Goal: Information Seeking & Learning: Find specific fact

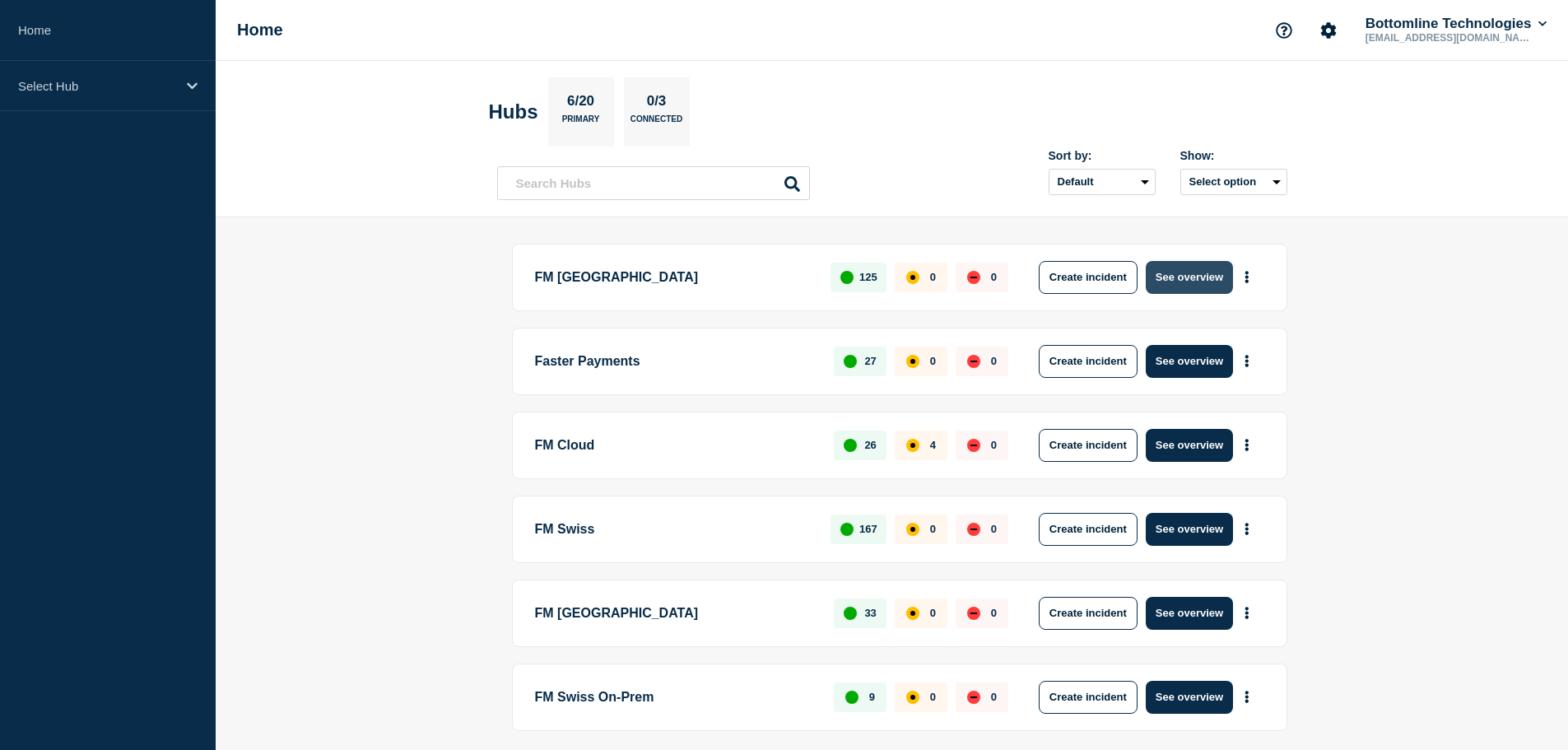
click at [1191, 281] on button "See overview" at bounding box center [1189, 278] width 88 height 33
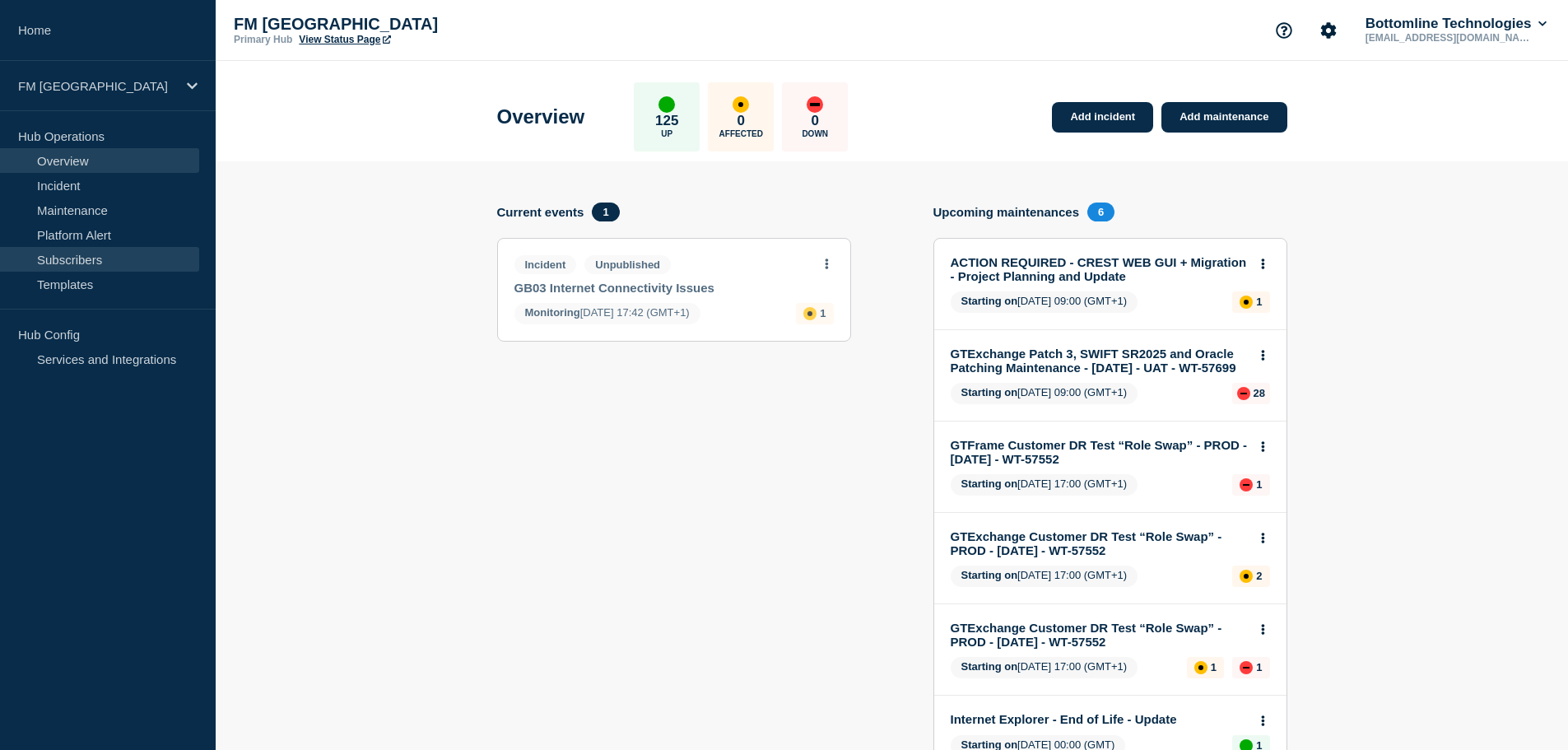
click at [69, 257] on link "Subscribers" at bounding box center [99, 259] width 199 height 24
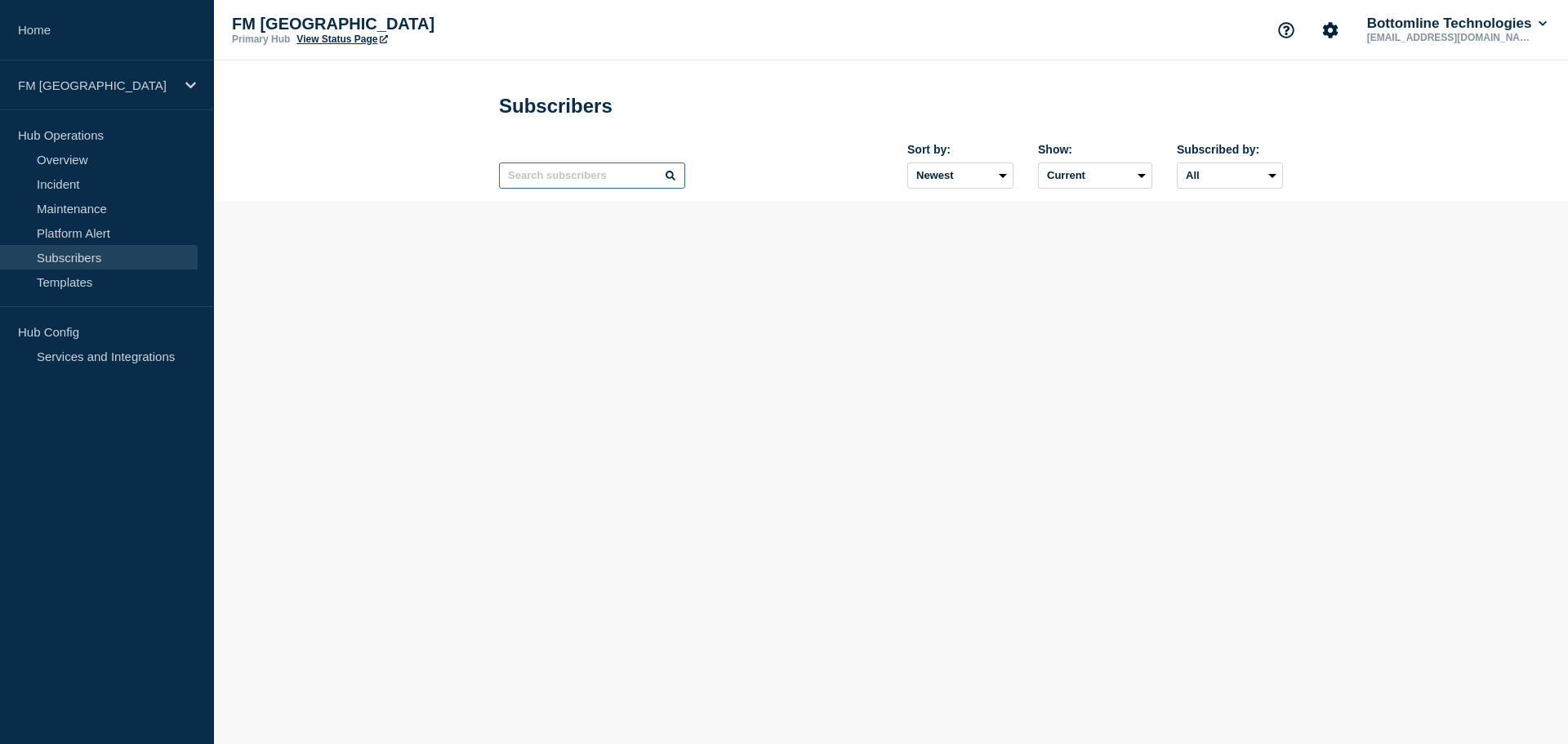
click at [553, 179] on input "text" at bounding box center [592, 175] width 187 height 26
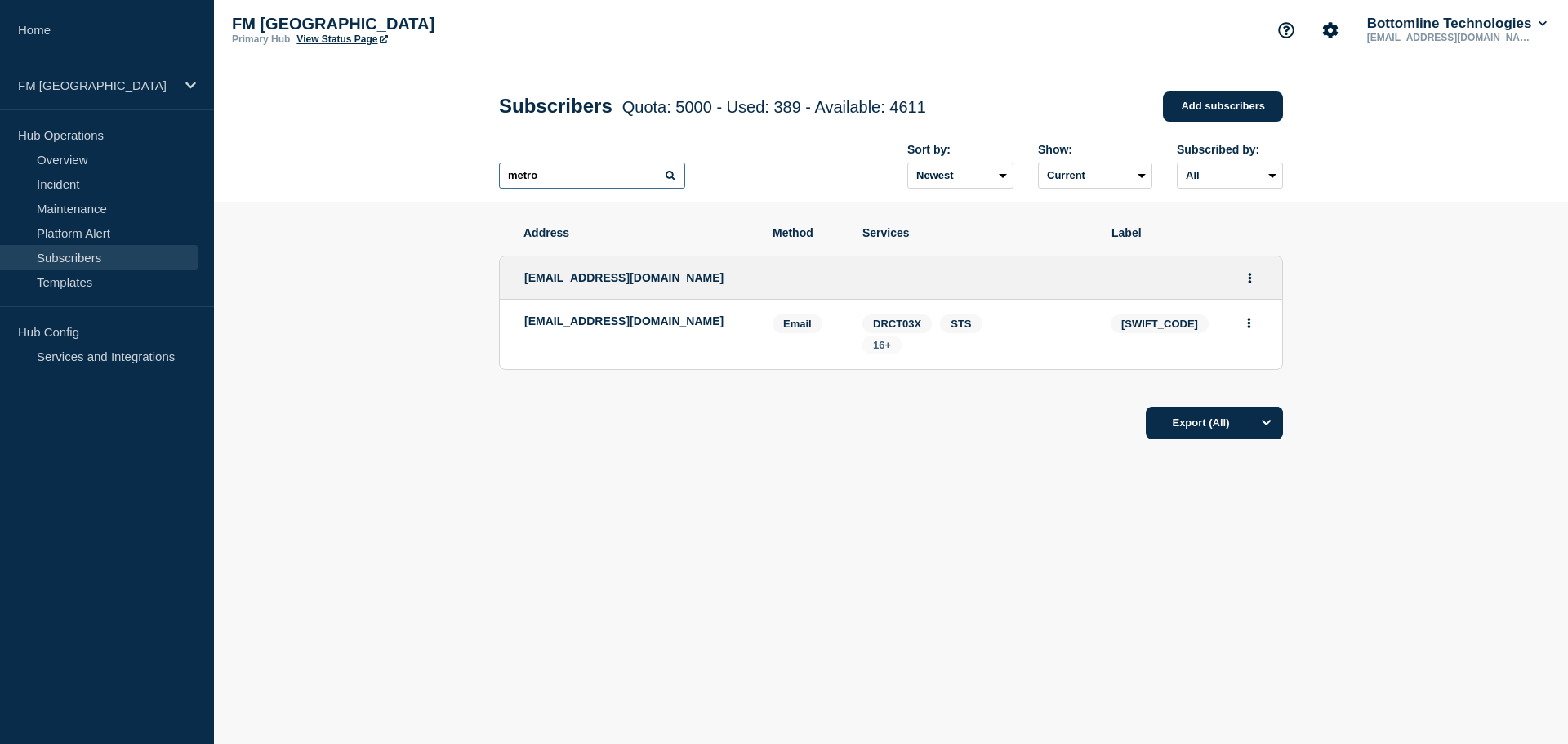
type input "metro"
click at [885, 351] on span "16+" at bounding box center [882, 345] width 18 height 13
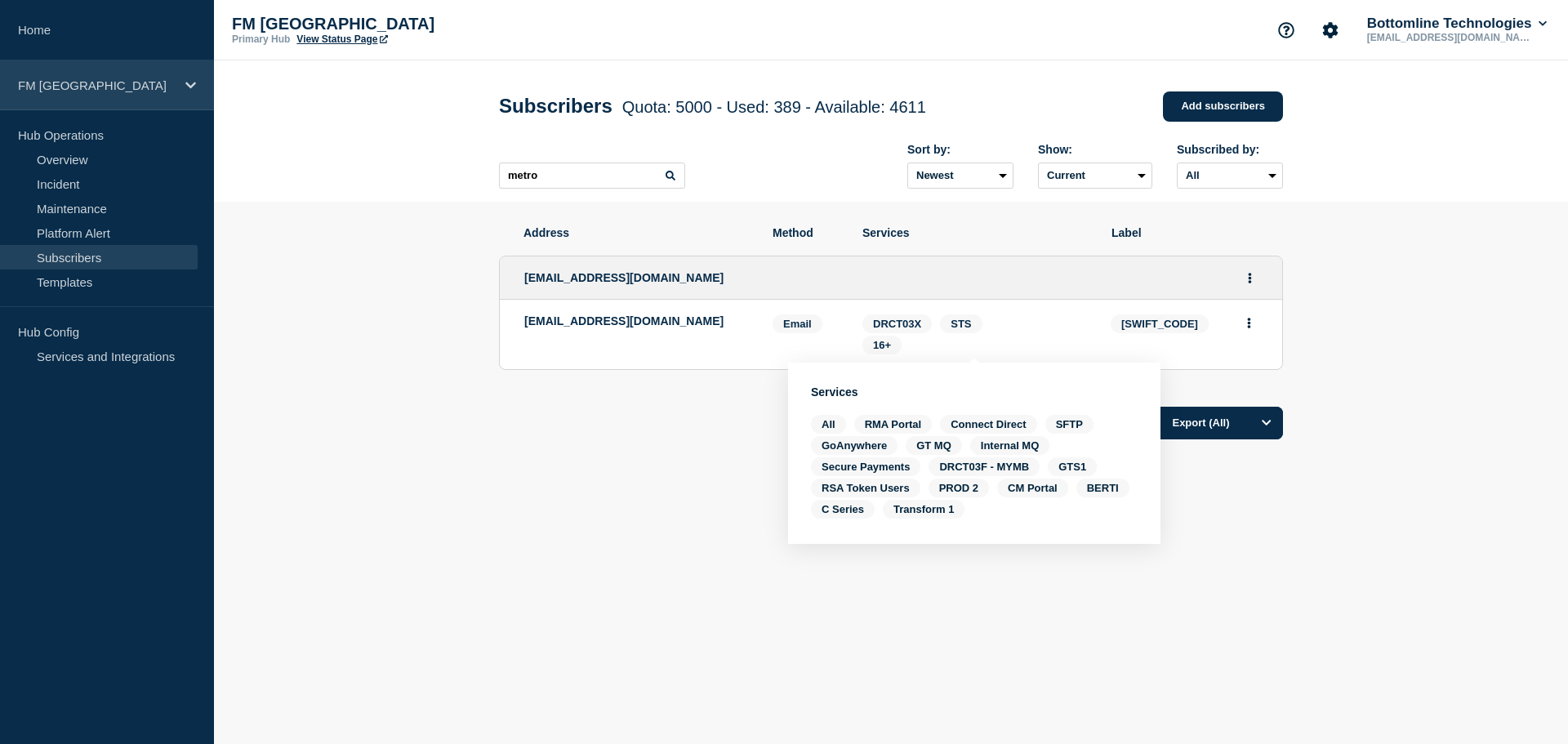
click at [163, 91] on p "FM [GEOGRAPHIC_DATA]" at bounding box center [97, 85] width 157 height 14
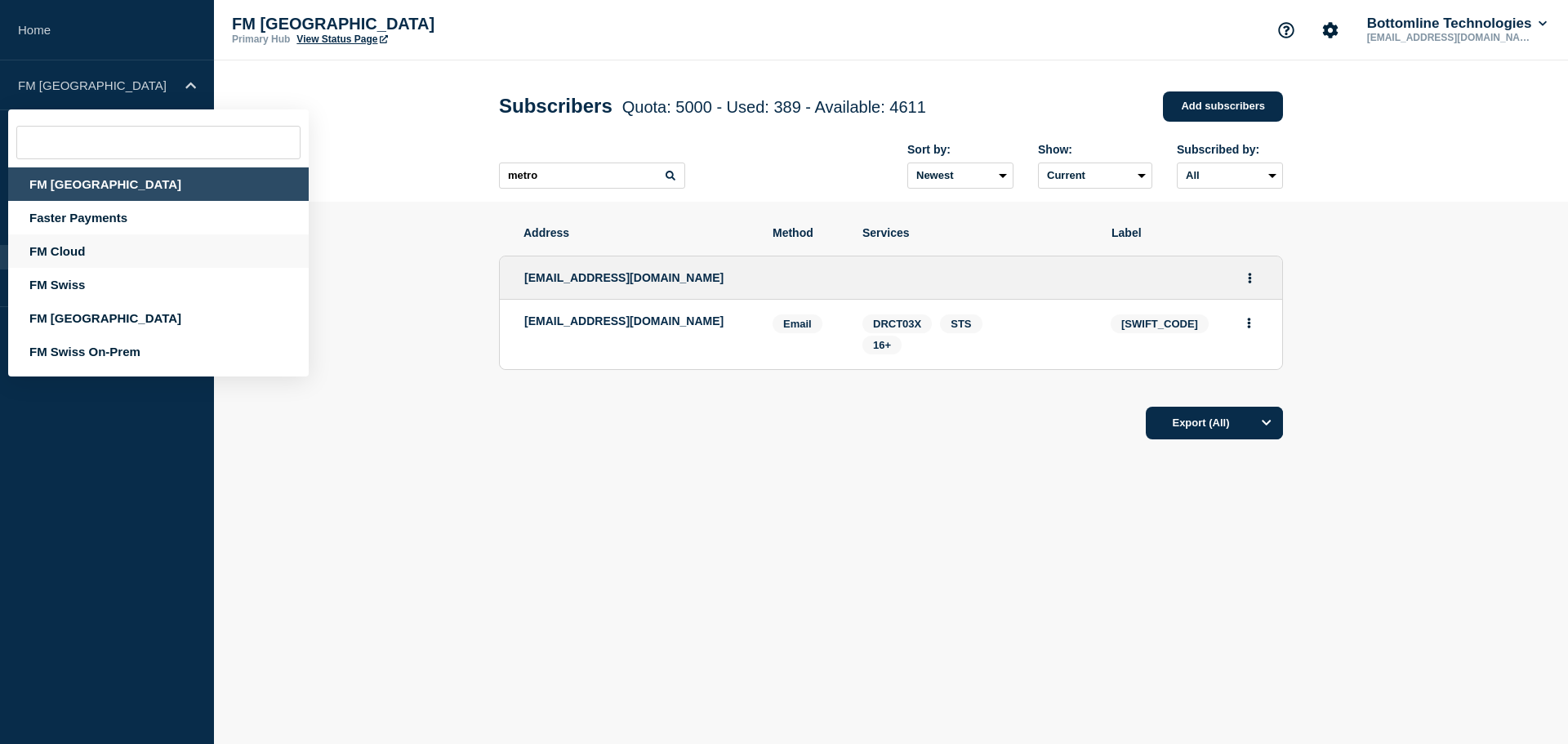
click at [76, 249] on div "FM Cloud" at bounding box center [158, 251] width 301 height 34
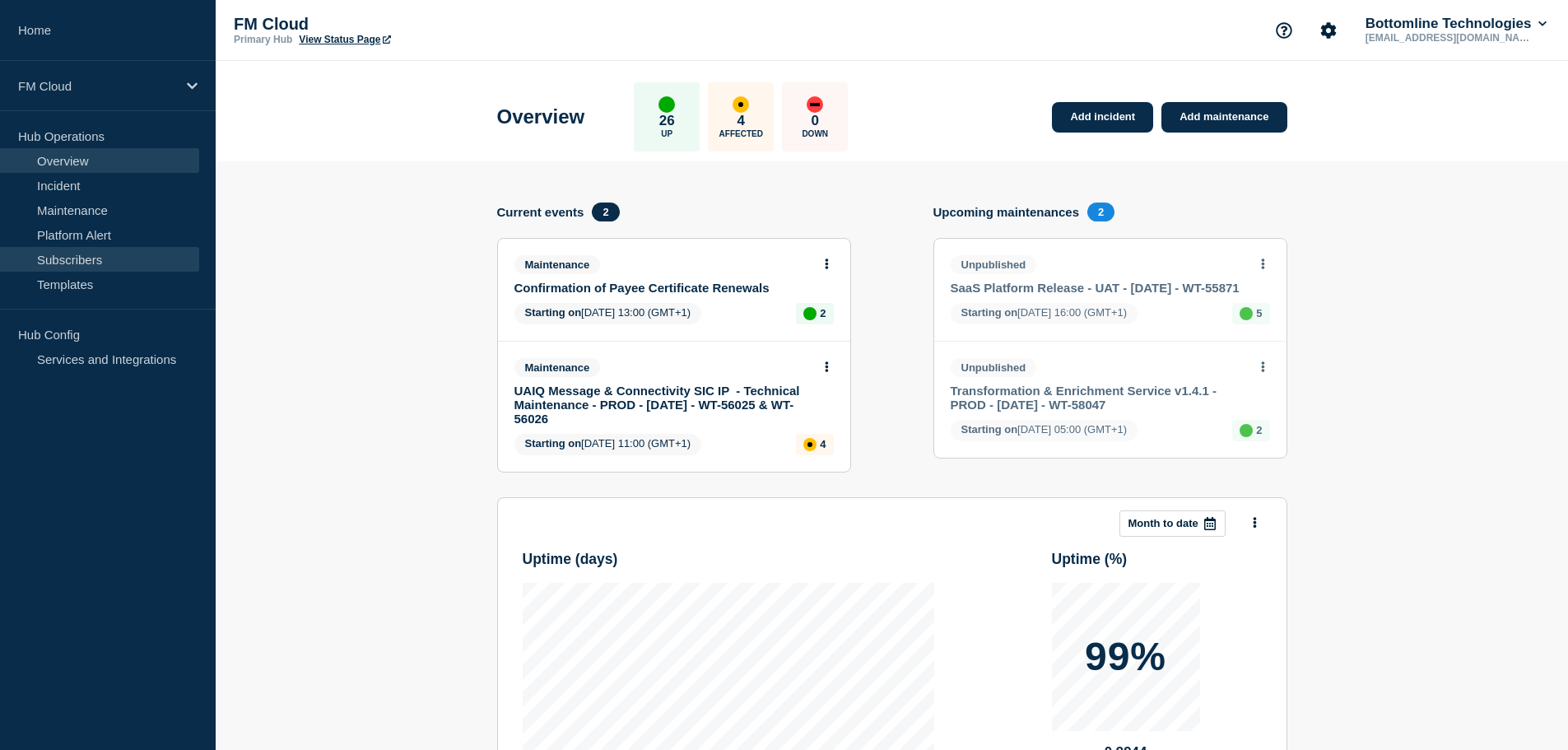
click at [81, 263] on link "Subscribers" at bounding box center [99, 259] width 199 height 24
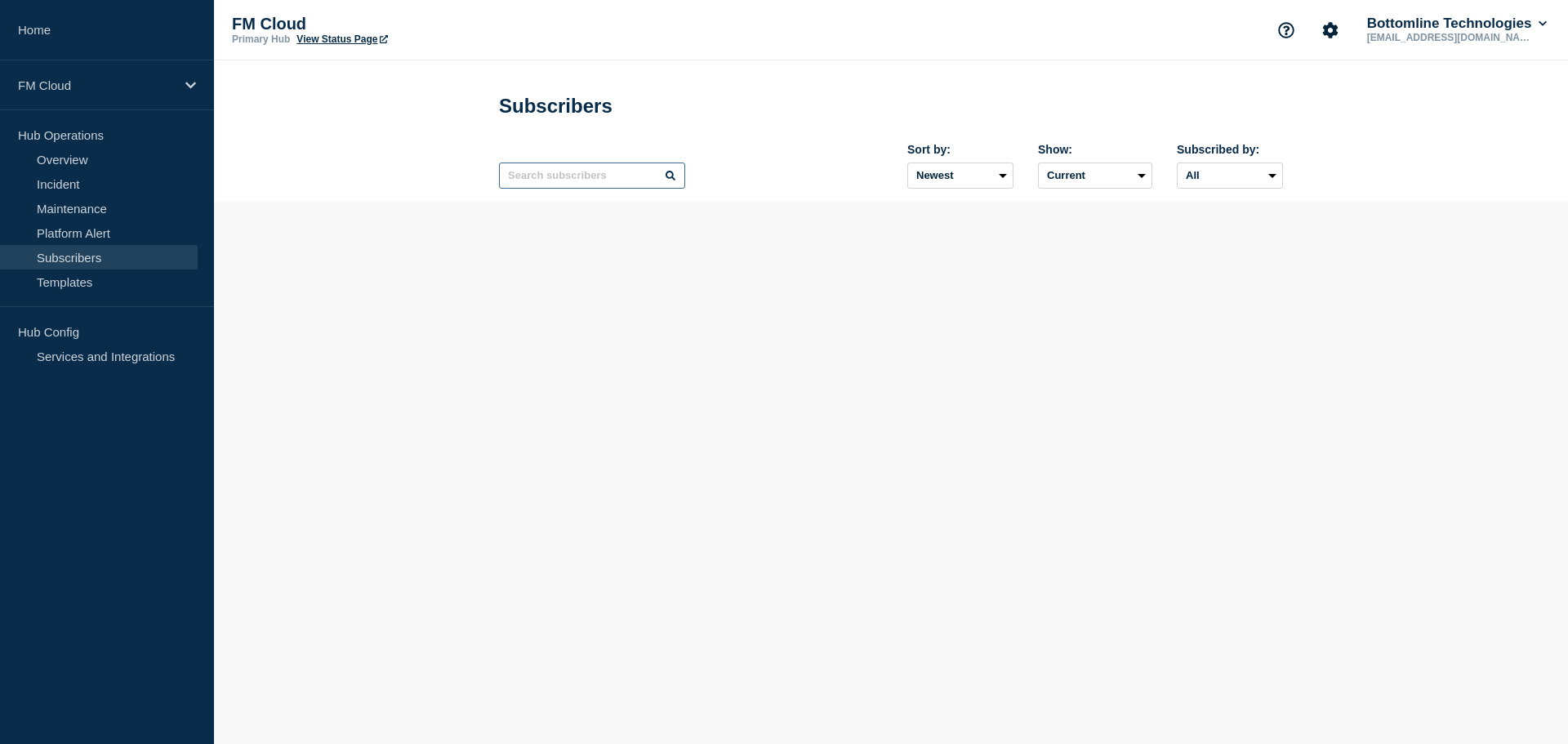
click at [563, 185] on input "text" at bounding box center [592, 175] width 187 height 26
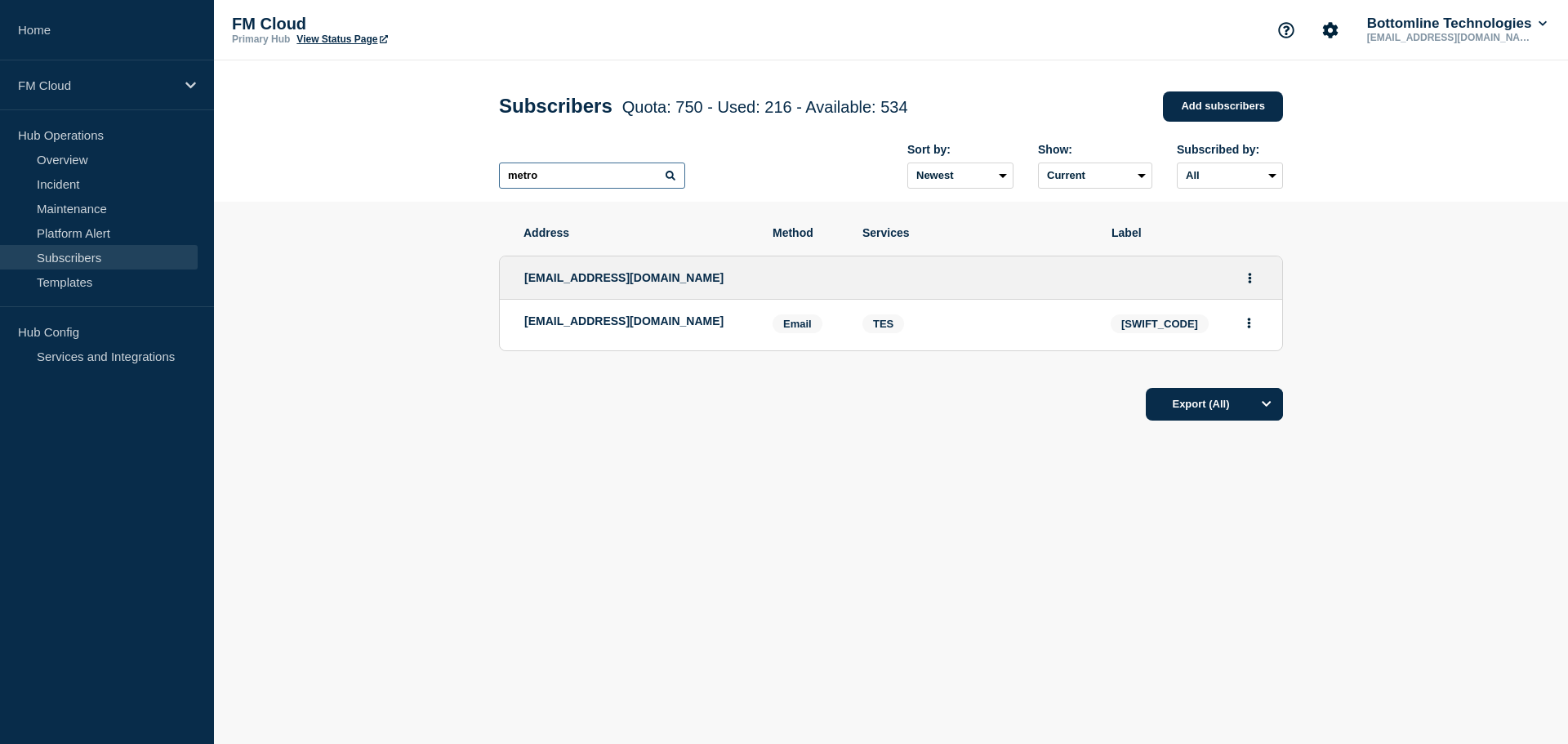
type input "metro"
click at [167, 82] on p "FM Cloud" at bounding box center [97, 85] width 157 height 14
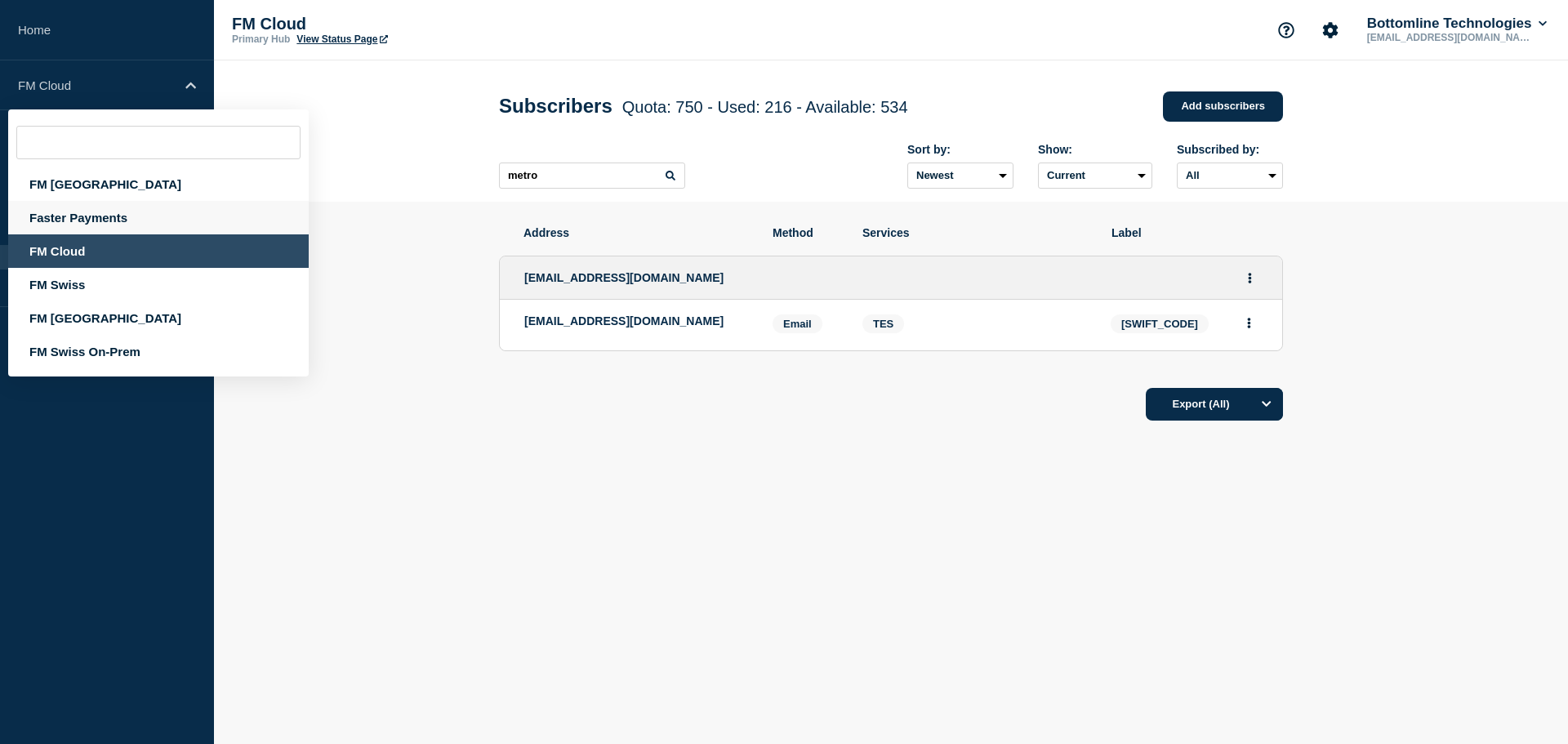
click at [78, 217] on div "Faster Payments" at bounding box center [158, 217] width 301 height 34
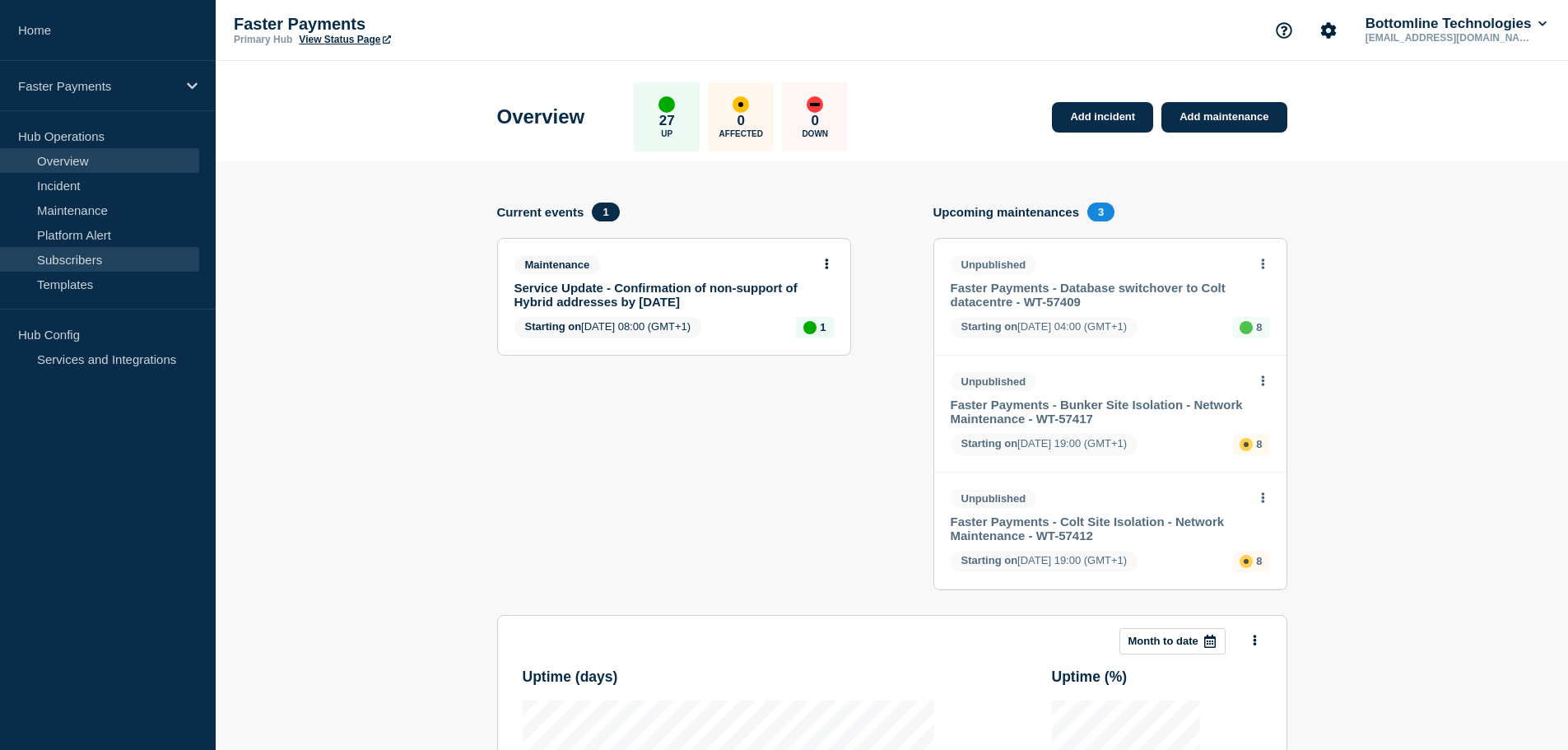
click at [109, 253] on link "Subscribers" at bounding box center [99, 259] width 199 height 24
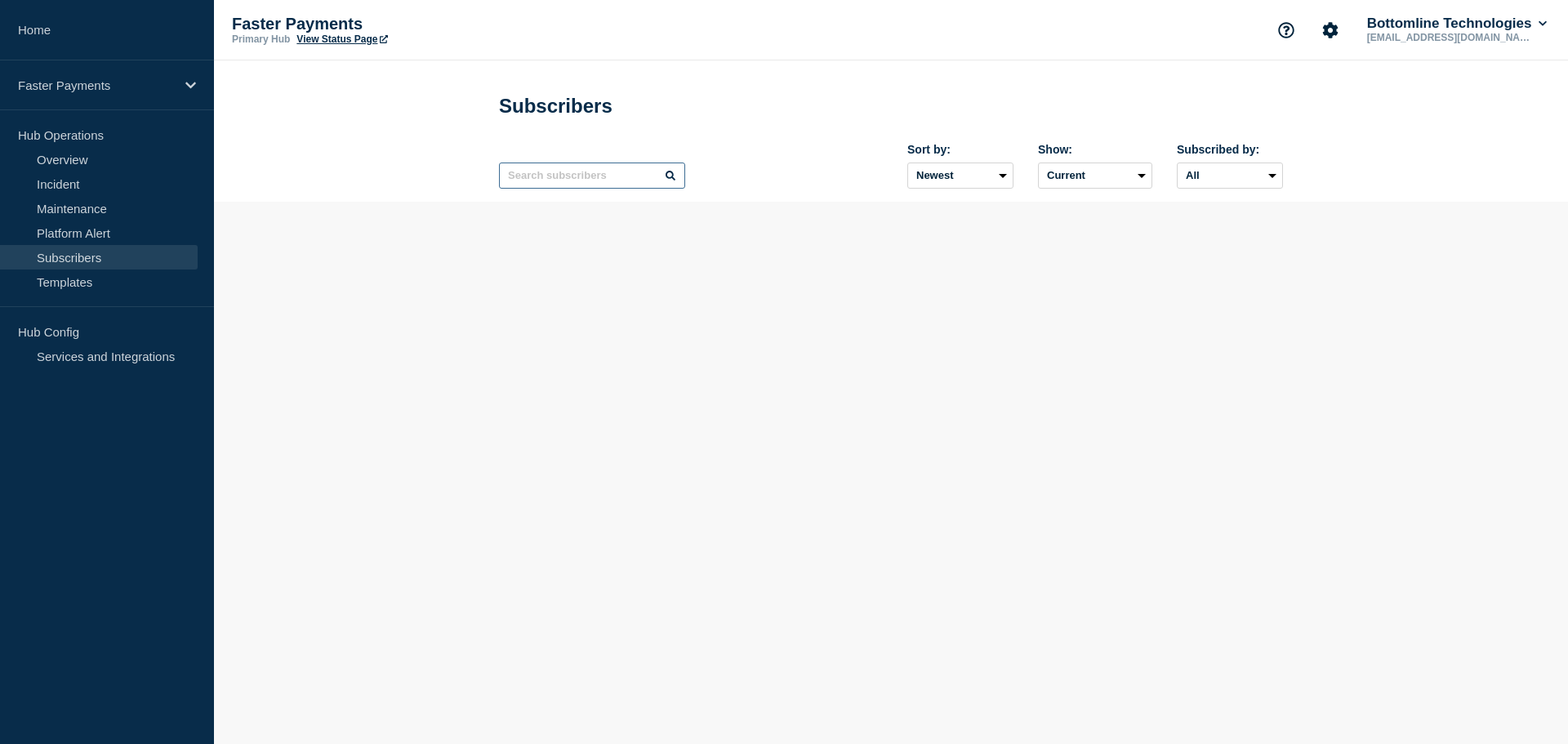
click at [538, 186] on input "text" at bounding box center [592, 175] width 187 height 26
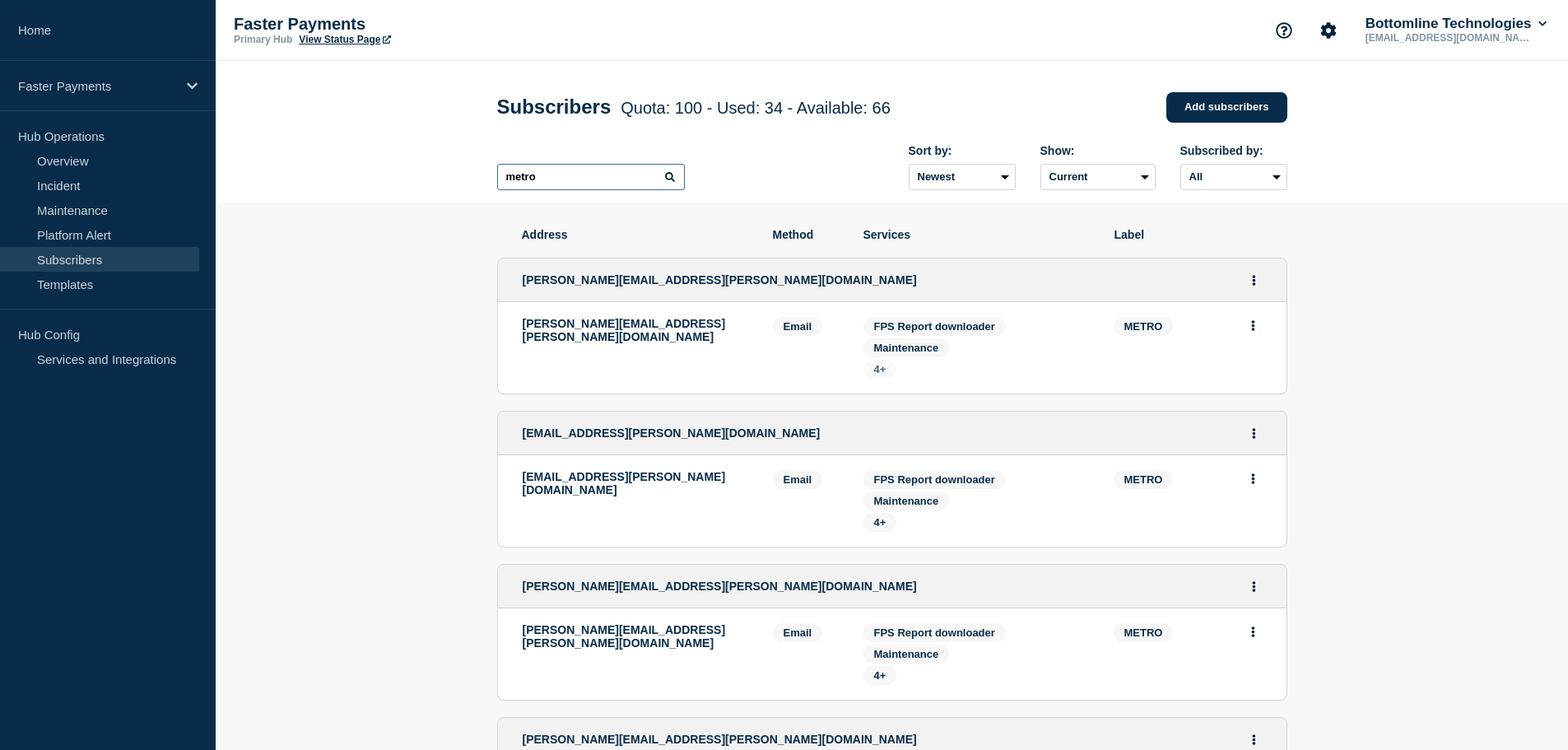
type input "metro"
click at [878, 374] on span "4+" at bounding box center [879, 369] width 13 height 13
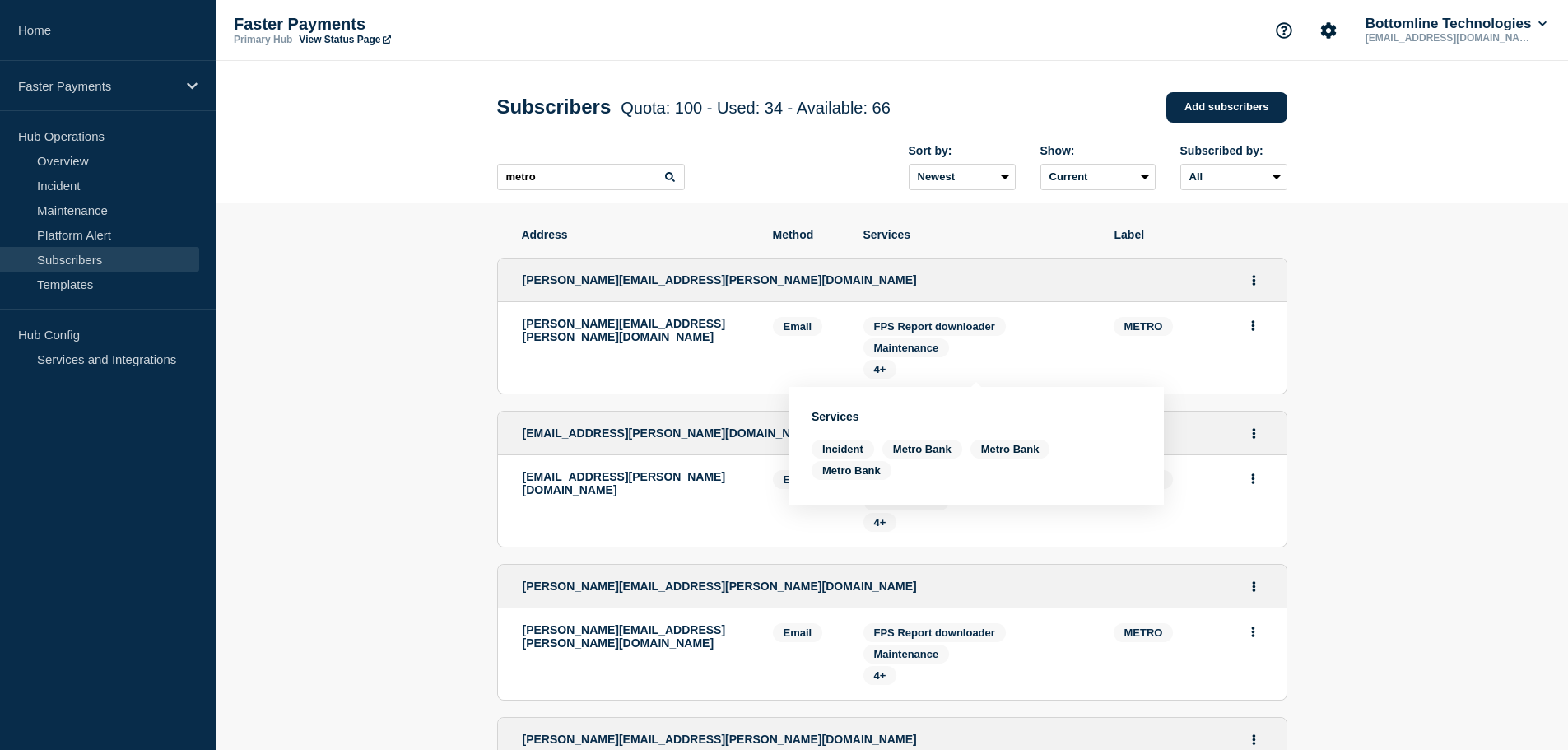
click at [655, 366] on div "lorraine.allan@metrobank.plc.uk" at bounding box center [636, 347] width 226 height 61
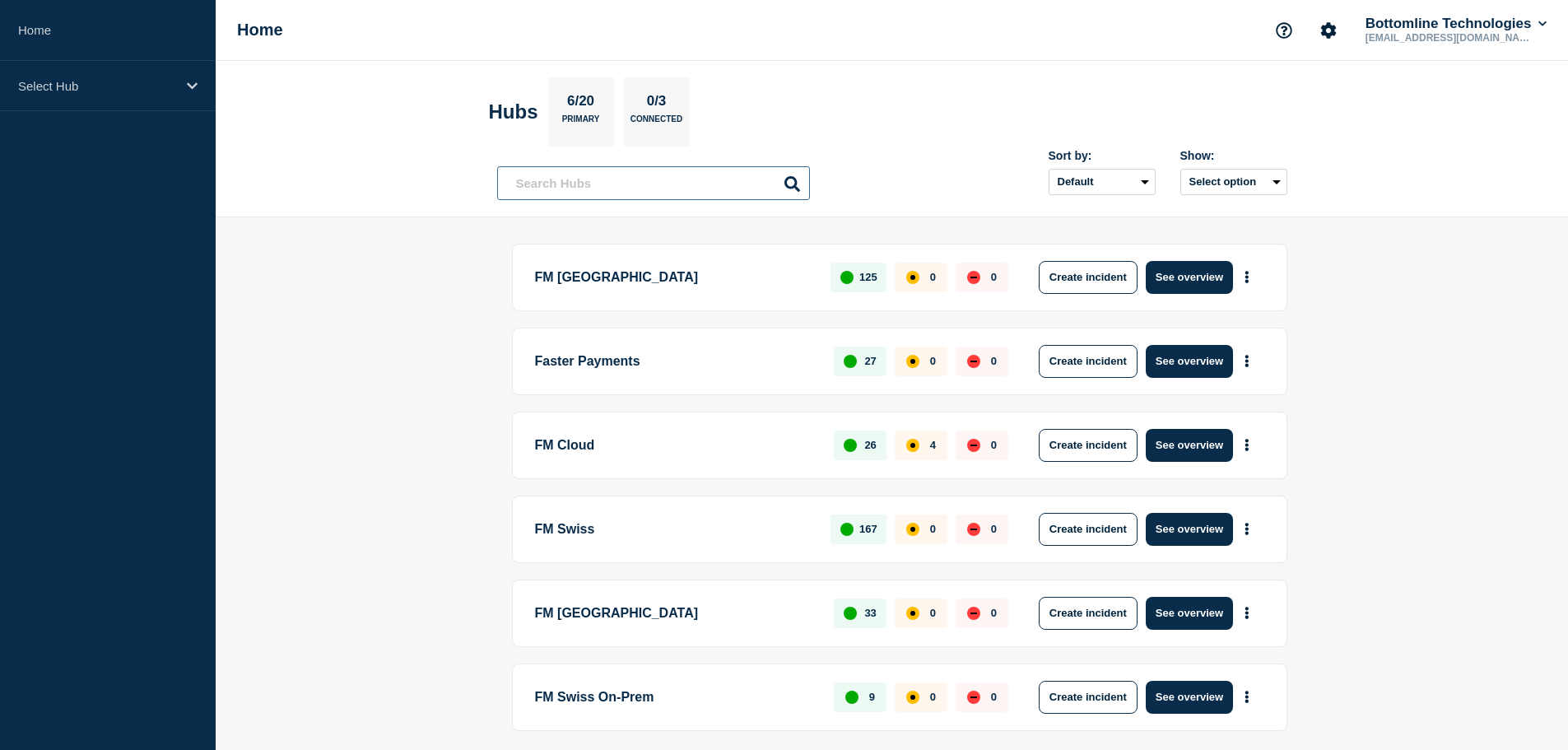
click at [653, 189] on input "text" at bounding box center [653, 183] width 313 height 34
click at [1205, 276] on button "See overview" at bounding box center [1189, 278] width 88 height 33
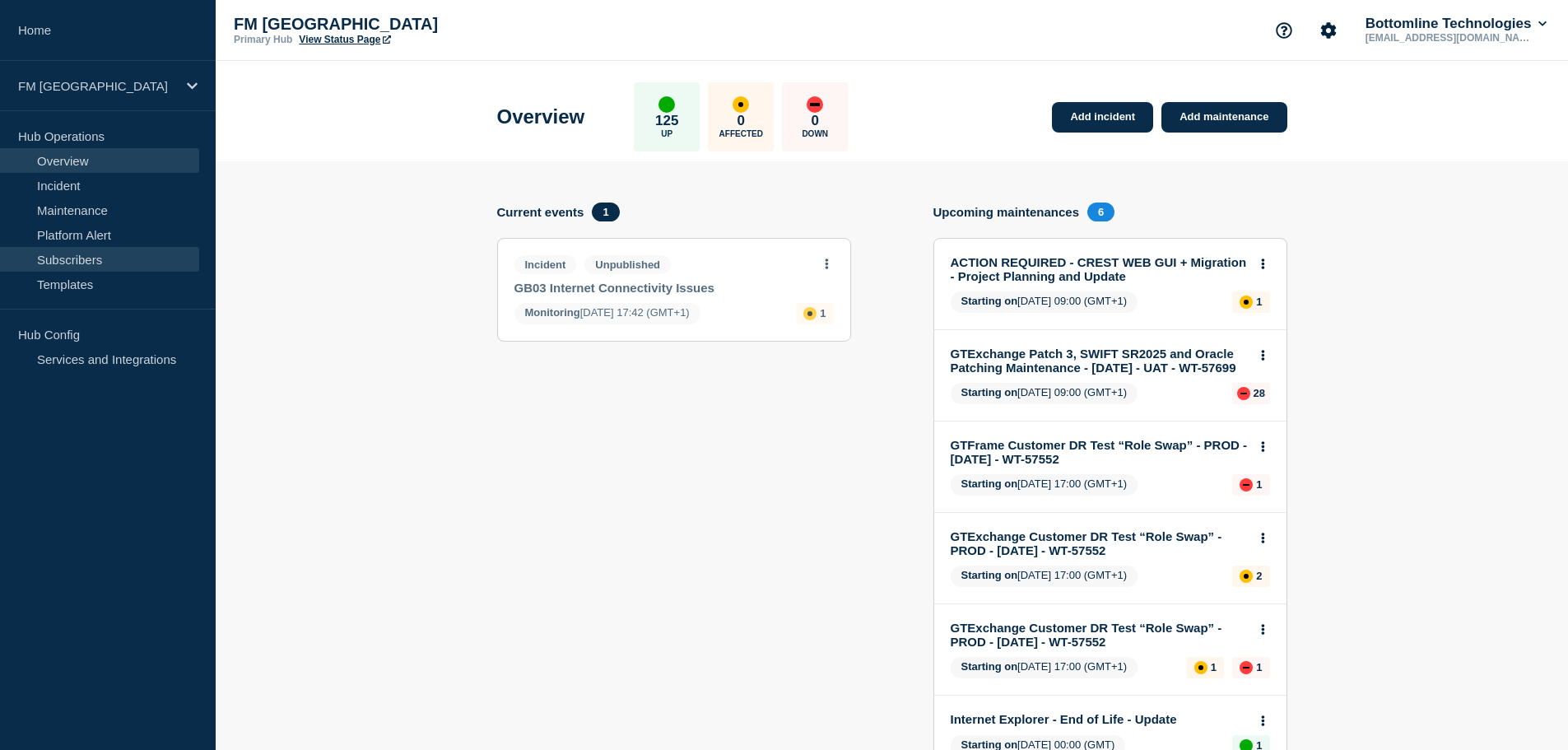
click at [128, 264] on link "Subscribers" at bounding box center [99, 259] width 199 height 24
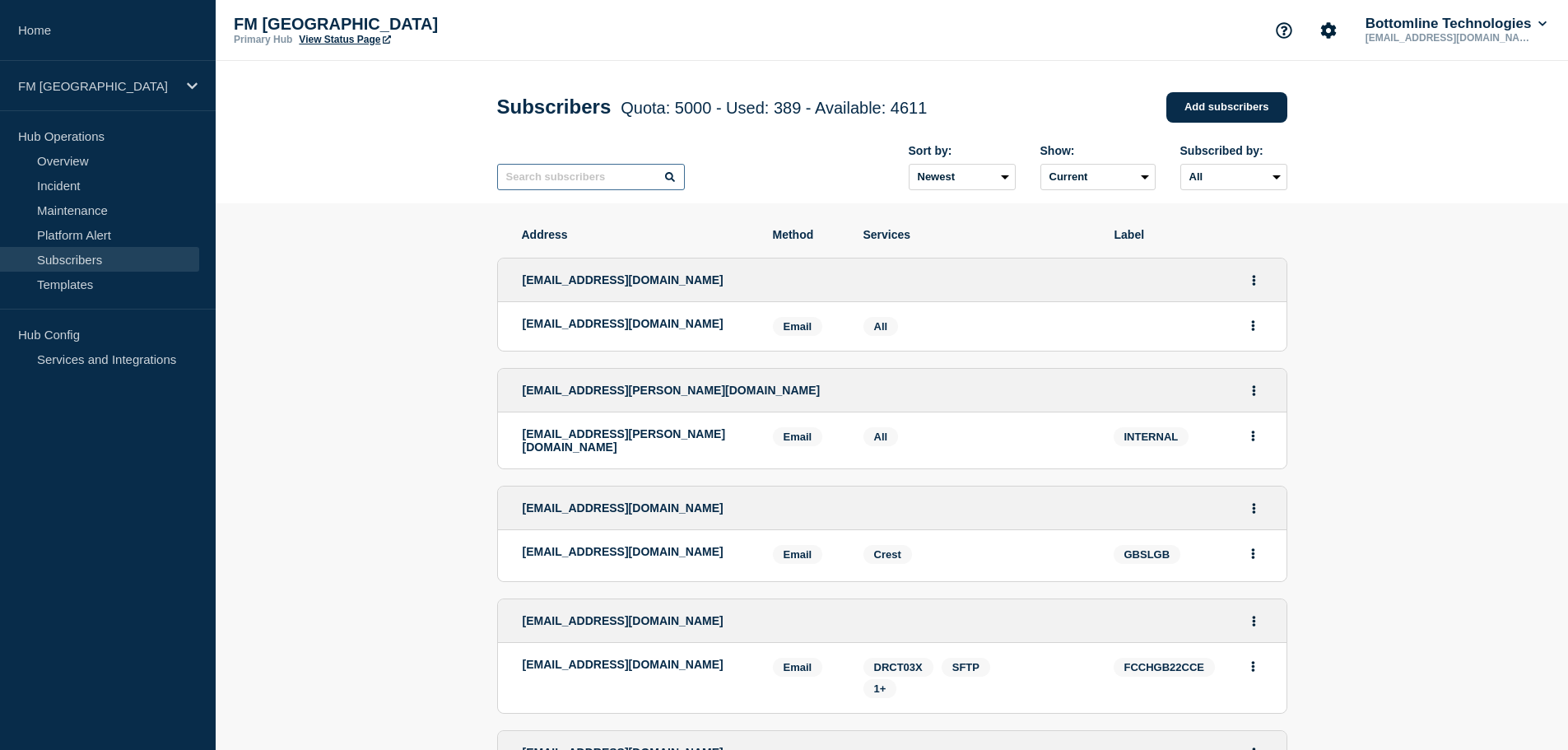
click at [566, 189] on input "text" at bounding box center [590, 176] width 188 height 26
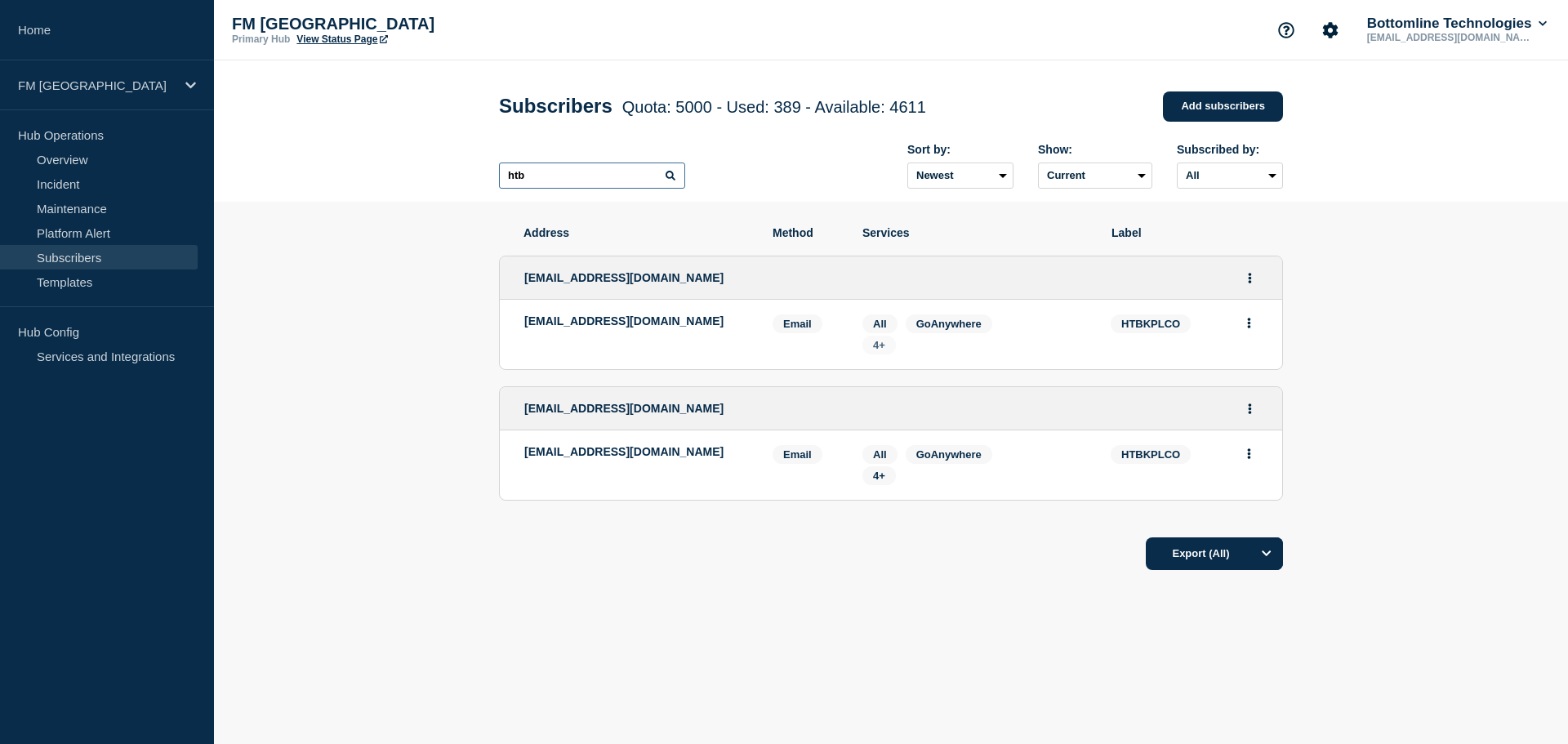
type input "htb"
click at [882, 351] on span "4+" at bounding box center [879, 345] width 13 height 13
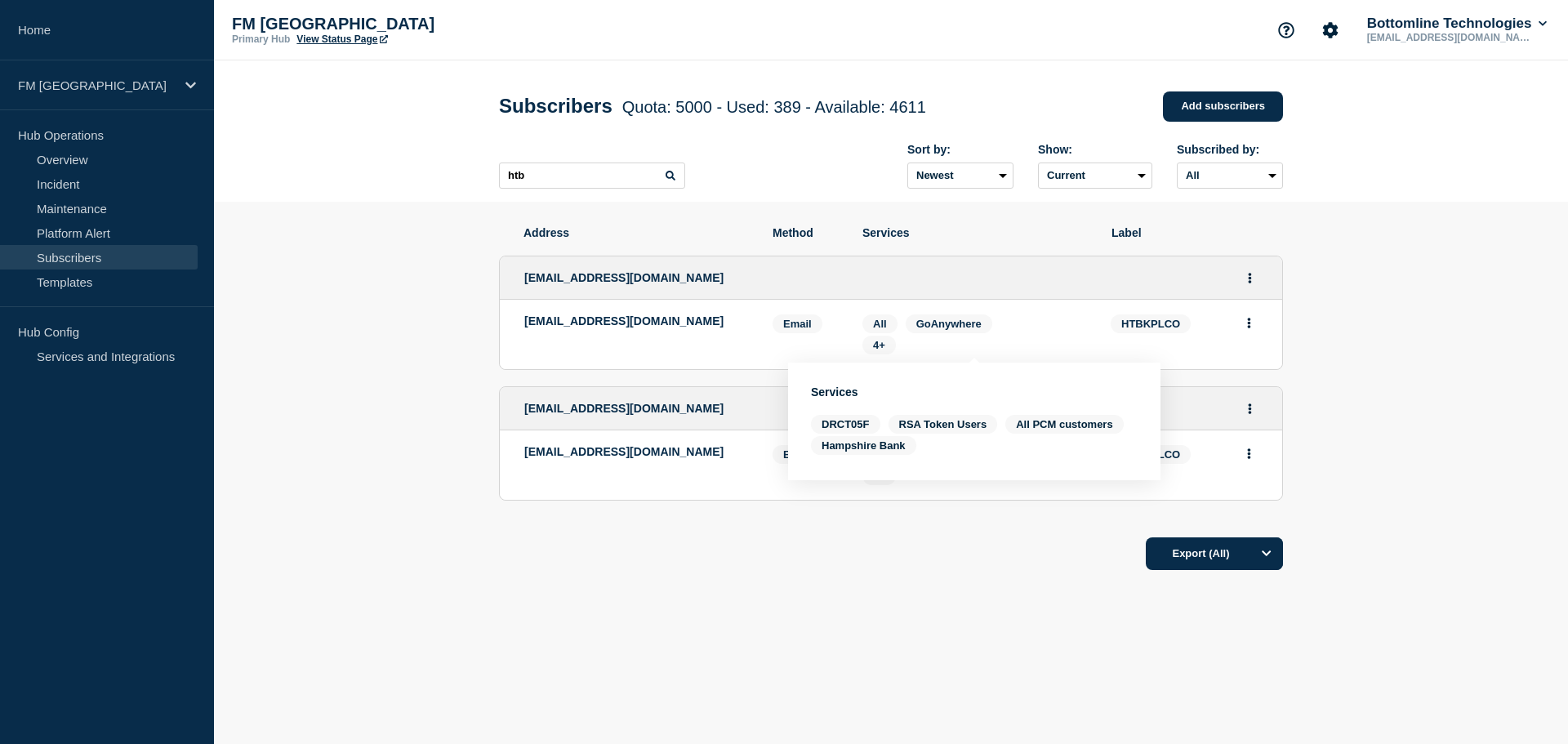
click at [718, 542] on div "Export (All)" at bounding box center [890, 548] width 784 height 46
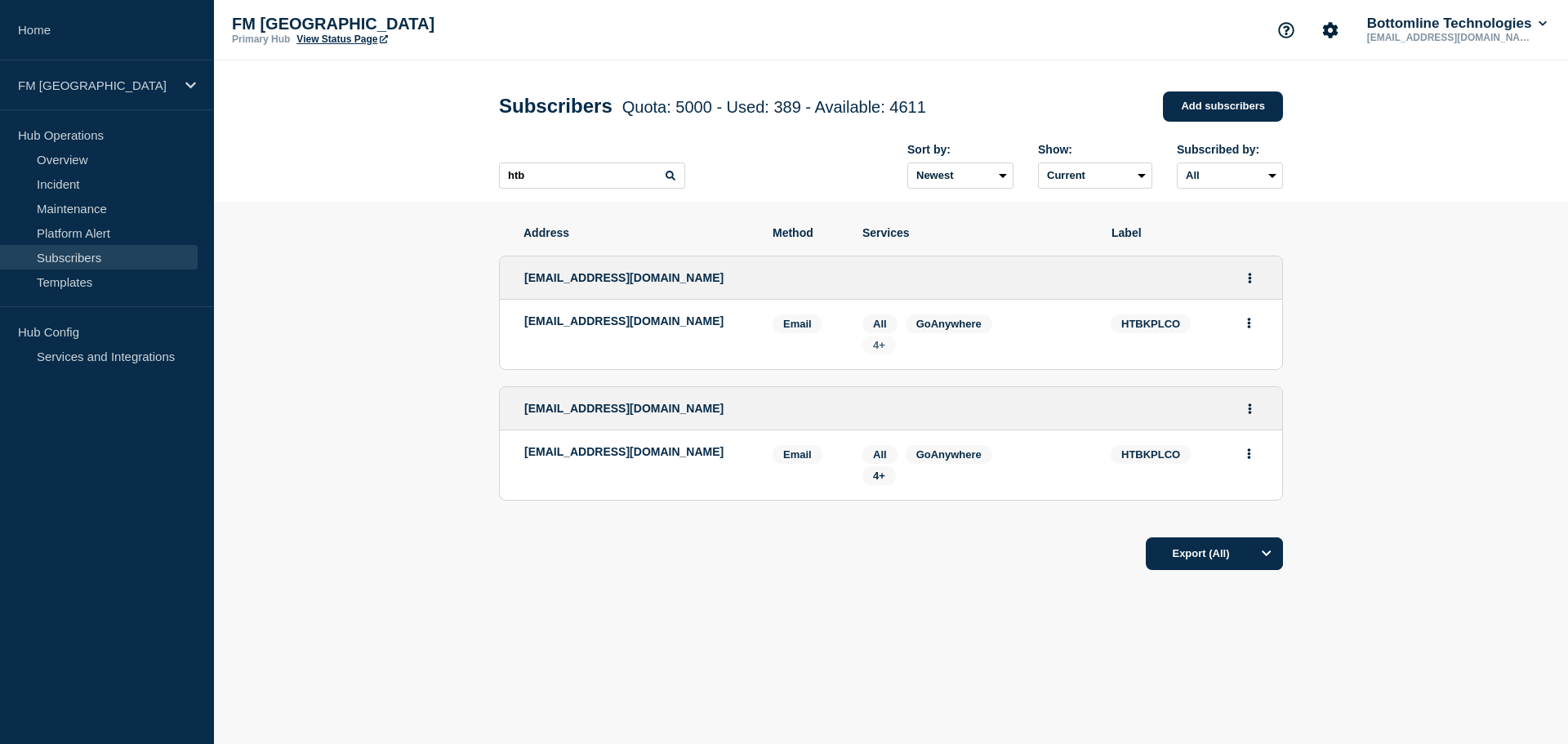
click at [883, 351] on span "4+" at bounding box center [879, 345] width 13 height 13
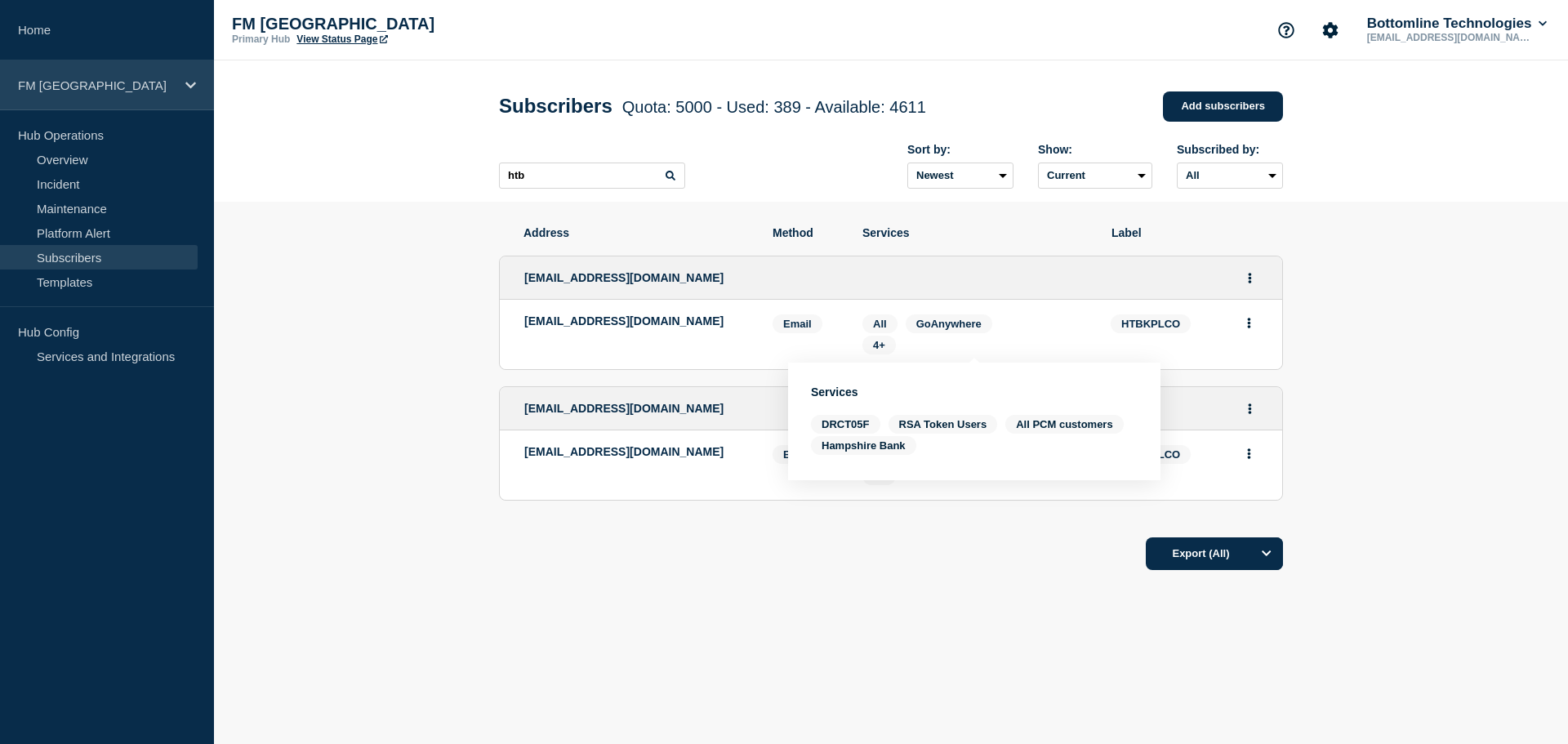
click at [145, 88] on p "FM [GEOGRAPHIC_DATA]" at bounding box center [97, 85] width 157 height 14
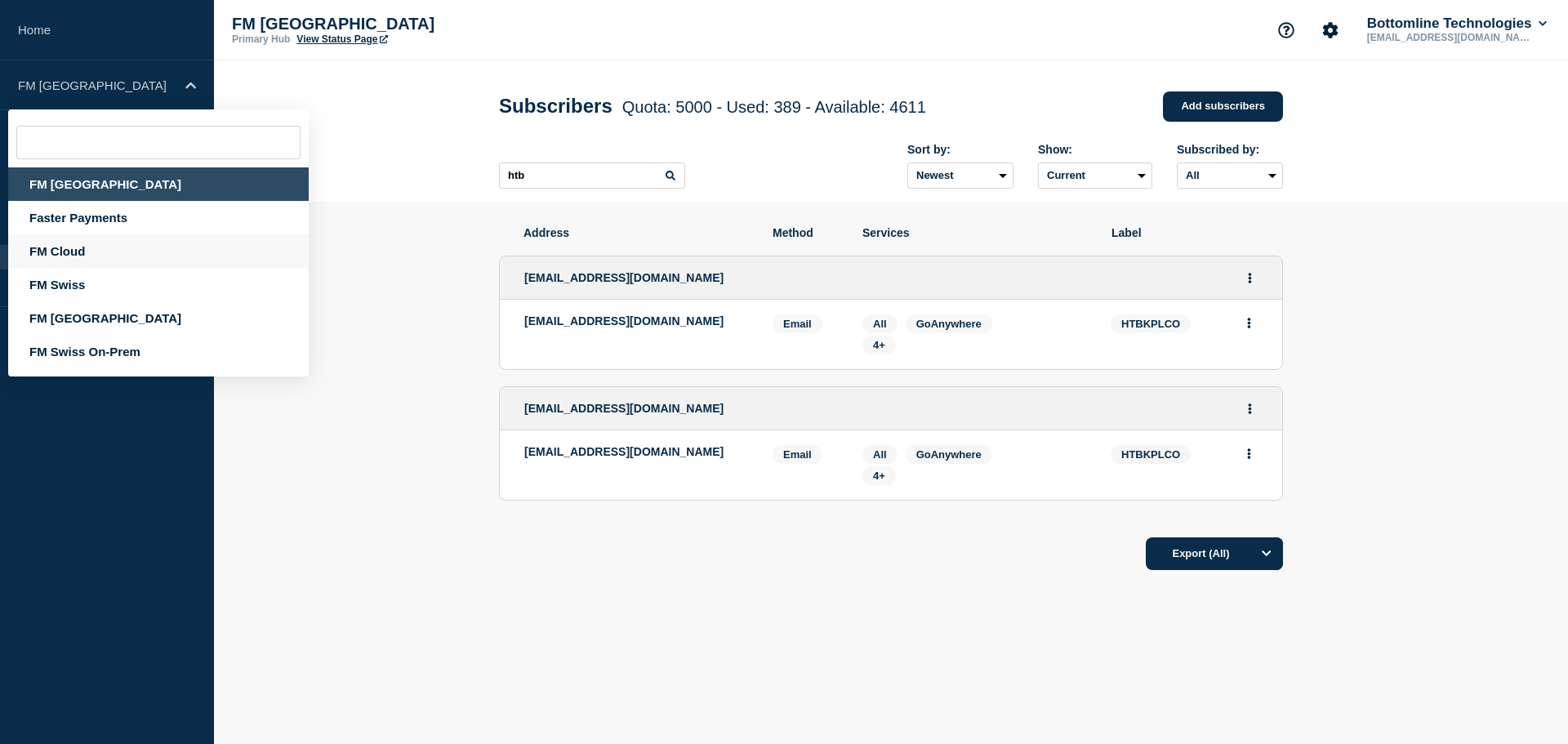
click at [87, 249] on div "FM Cloud" at bounding box center [158, 251] width 301 height 34
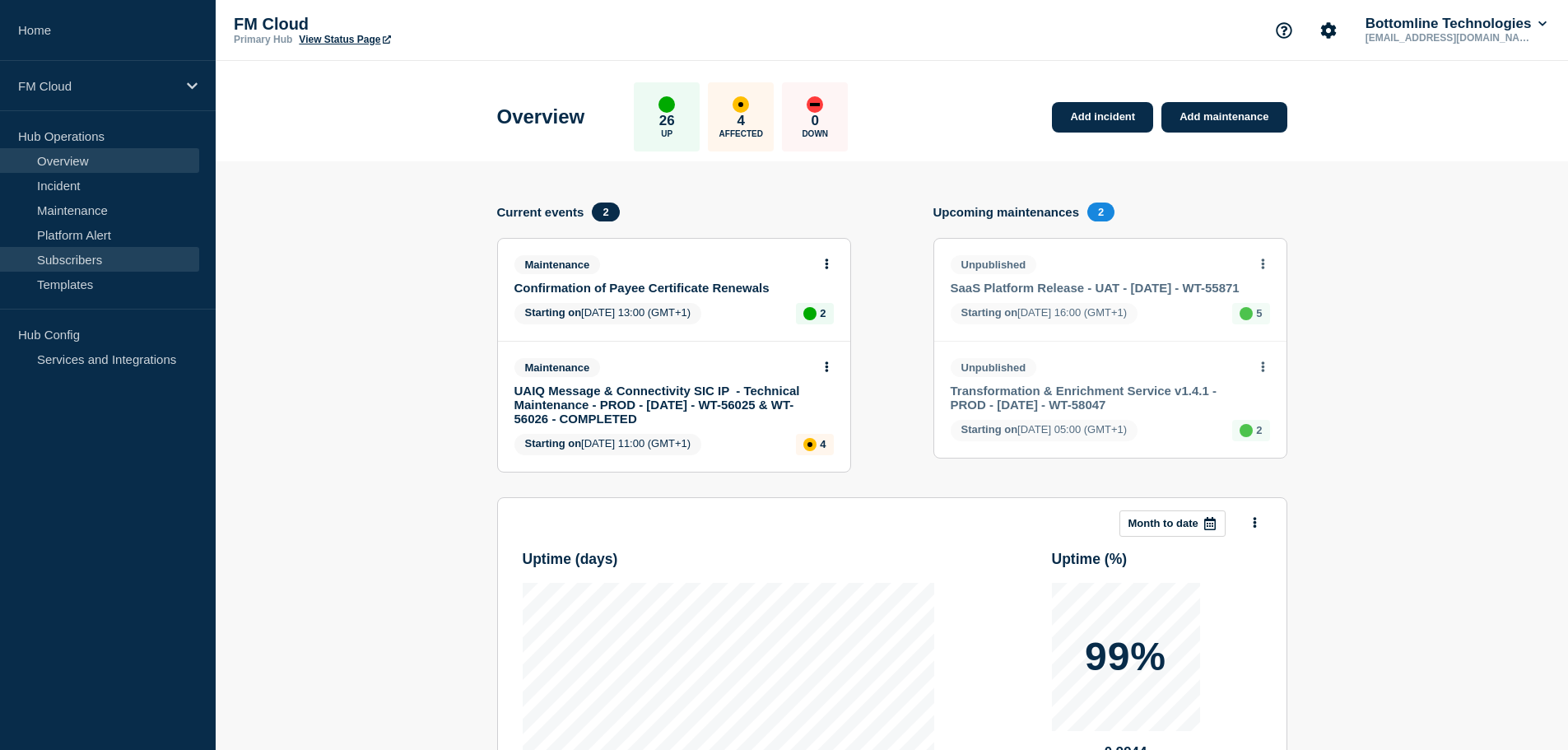
click at [45, 257] on link "Subscribers" at bounding box center [99, 259] width 199 height 24
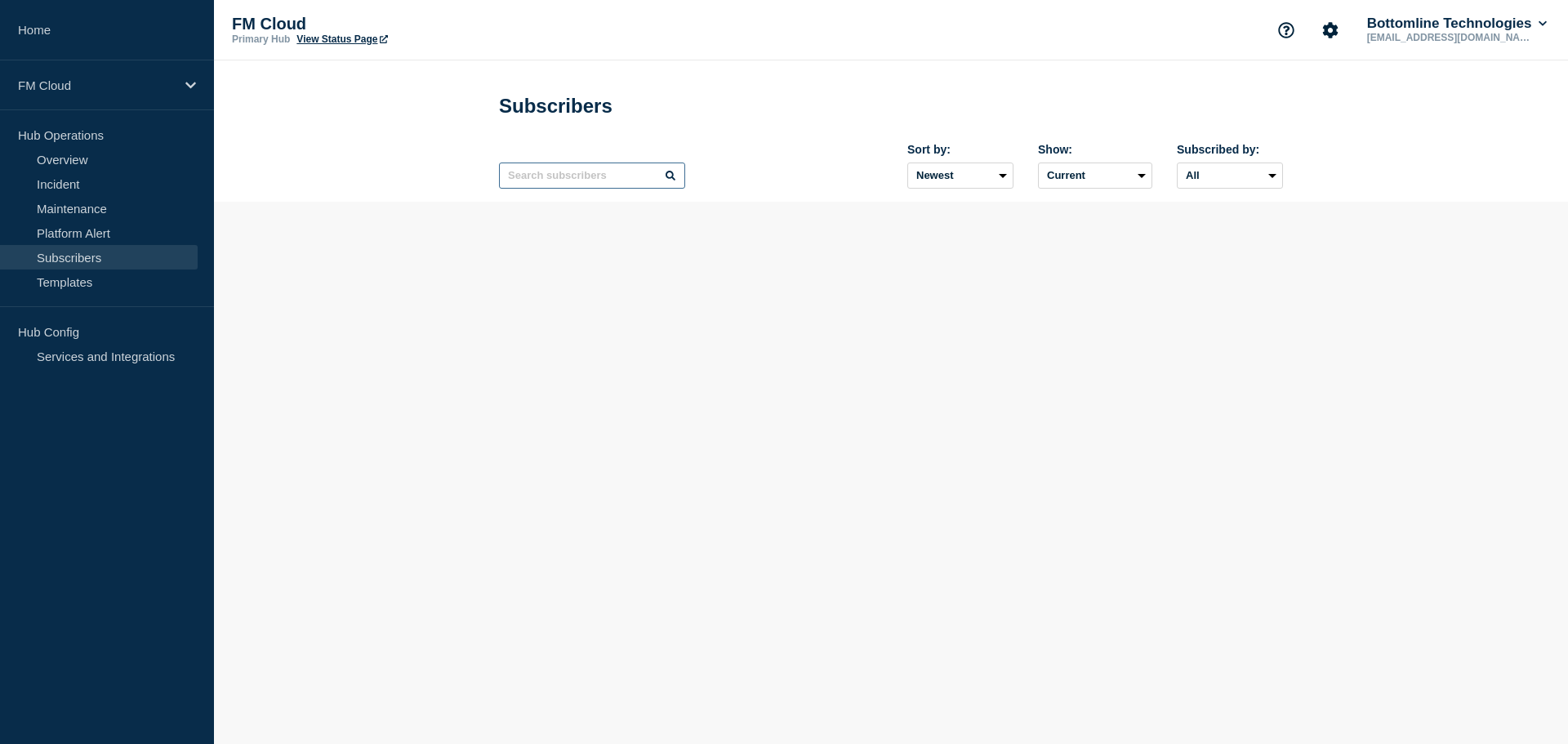
click at [614, 184] on input "text" at bounding box center [592, 175] width 187 height 26
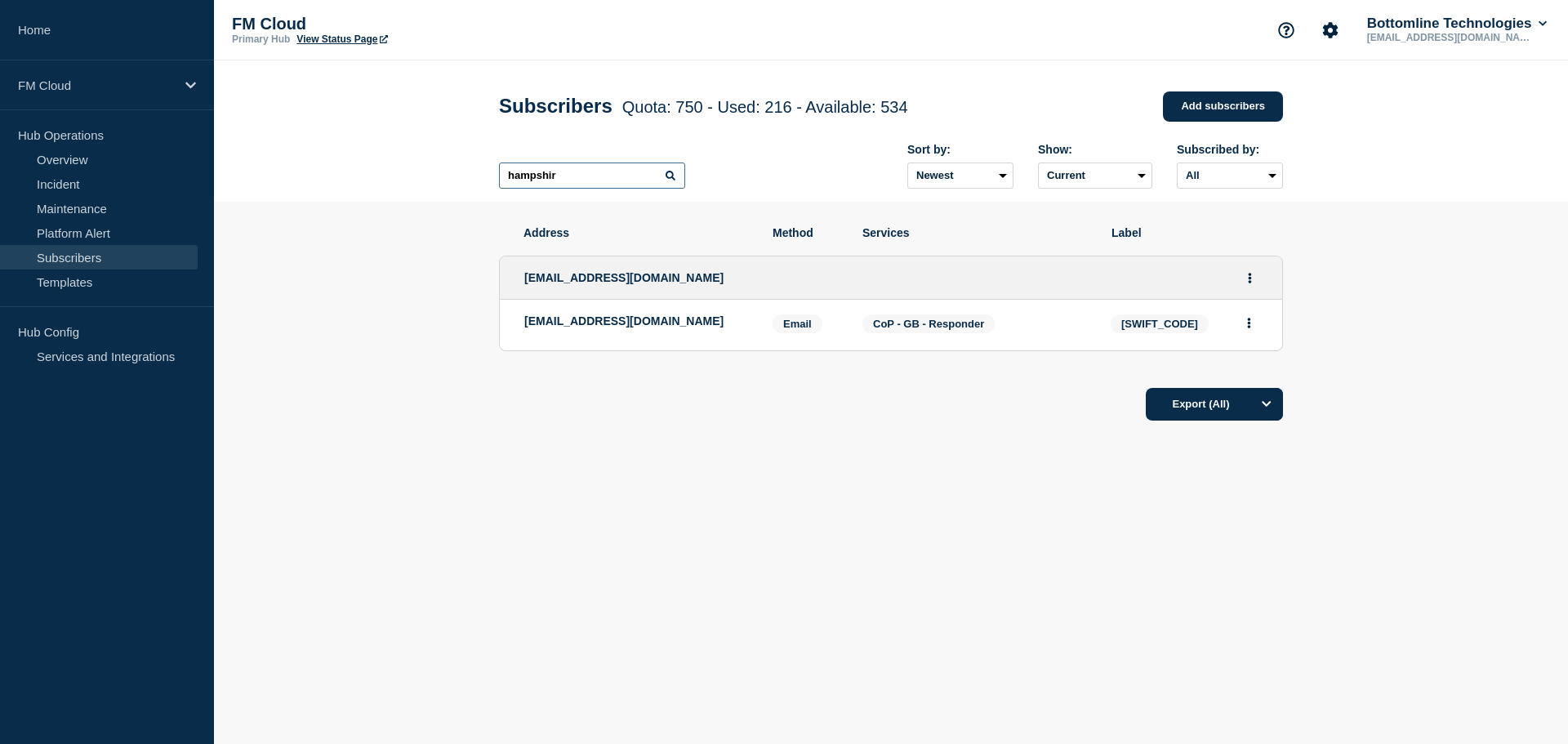
type input "[GEOGRAPHIC_DATA]"
